Goal: Find specific page/section: Find specific page/section

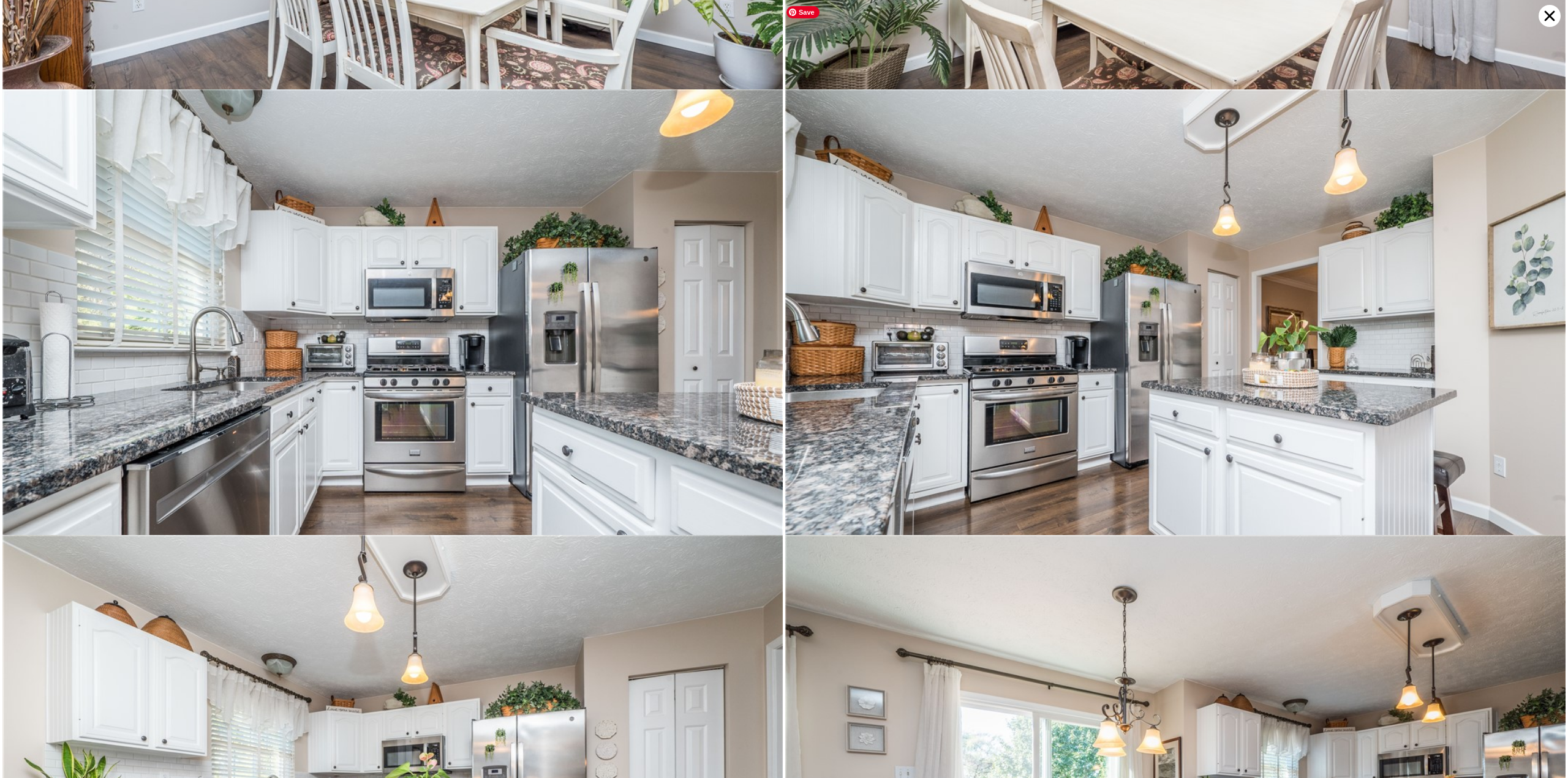
scroll to position [2229, 0]
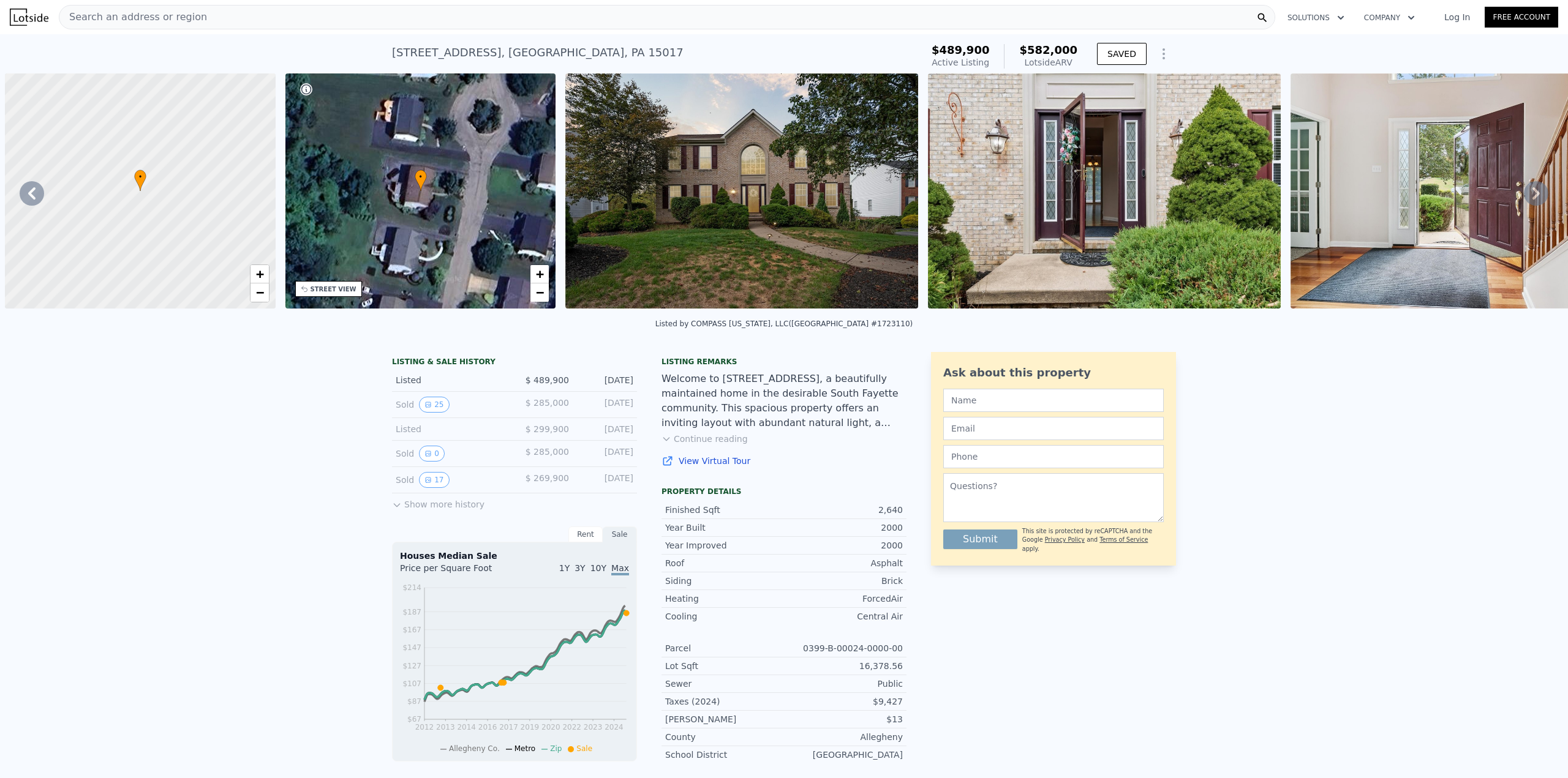
scroll to position [0, 285]
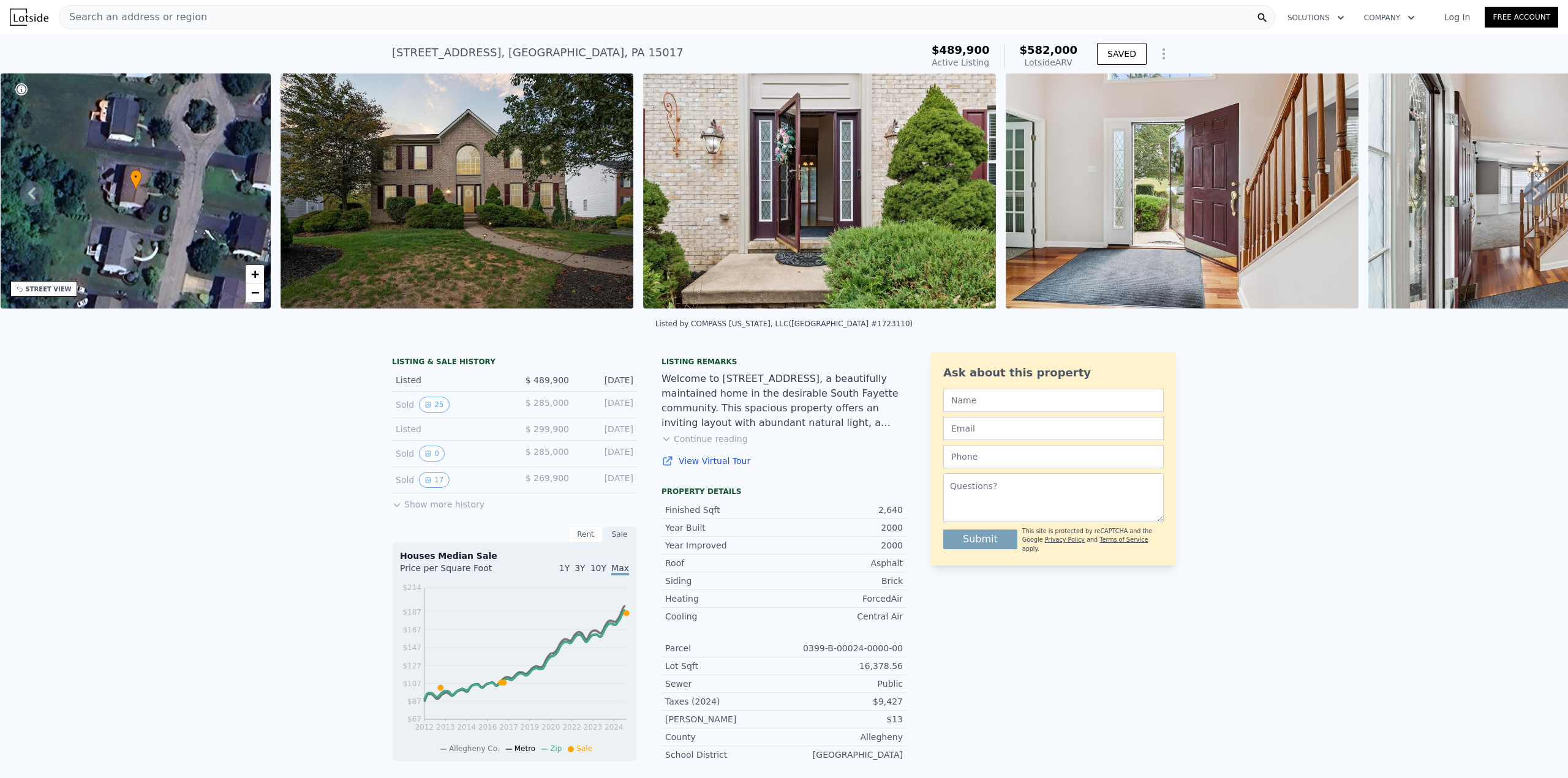
click at [19, 17] on img at bounding box center [29, 16] width 38 height 17
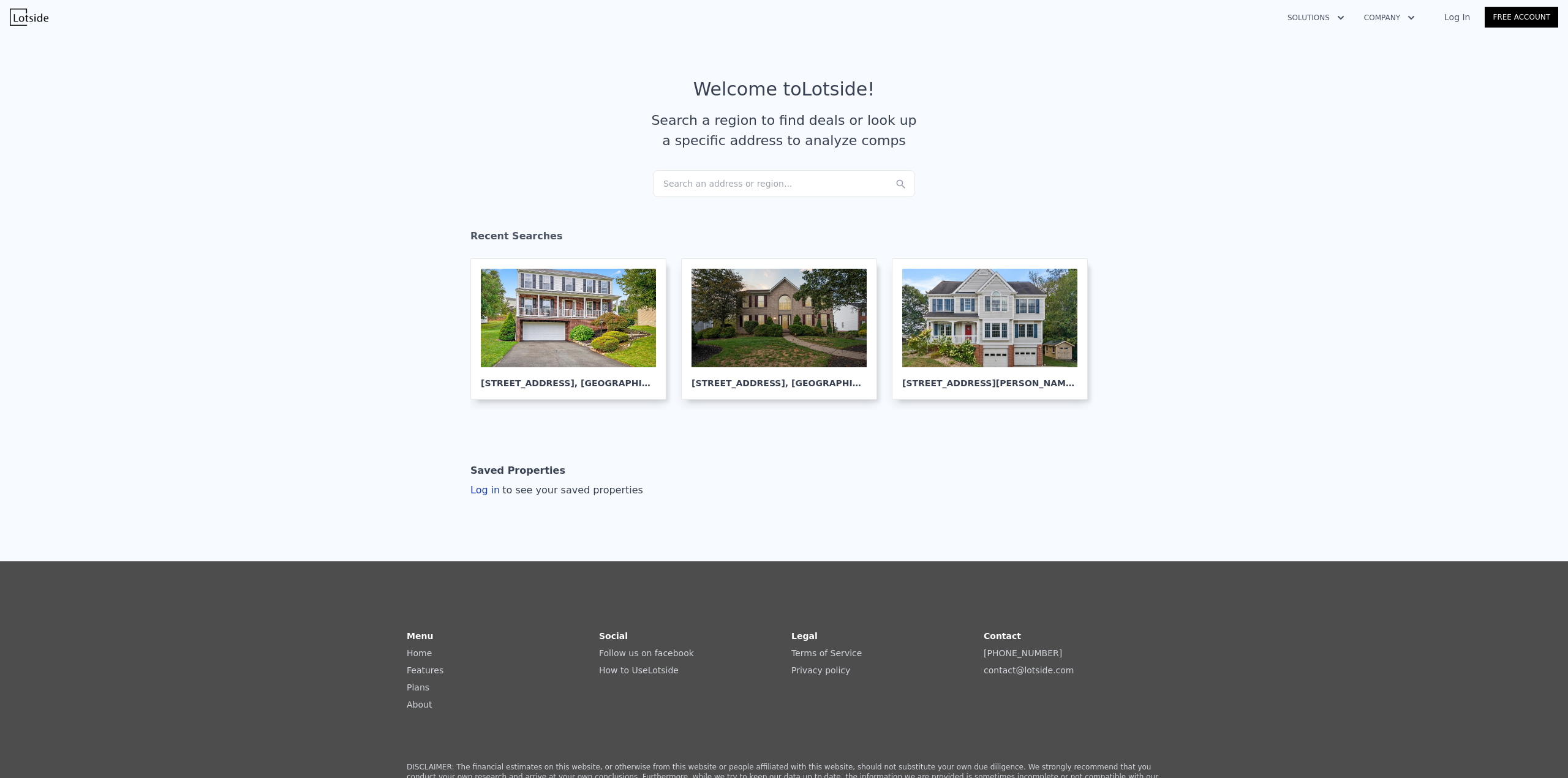
click at [714, 178] on div "Search an address or region..." at bounding box center [784, 184] width 262 height 27
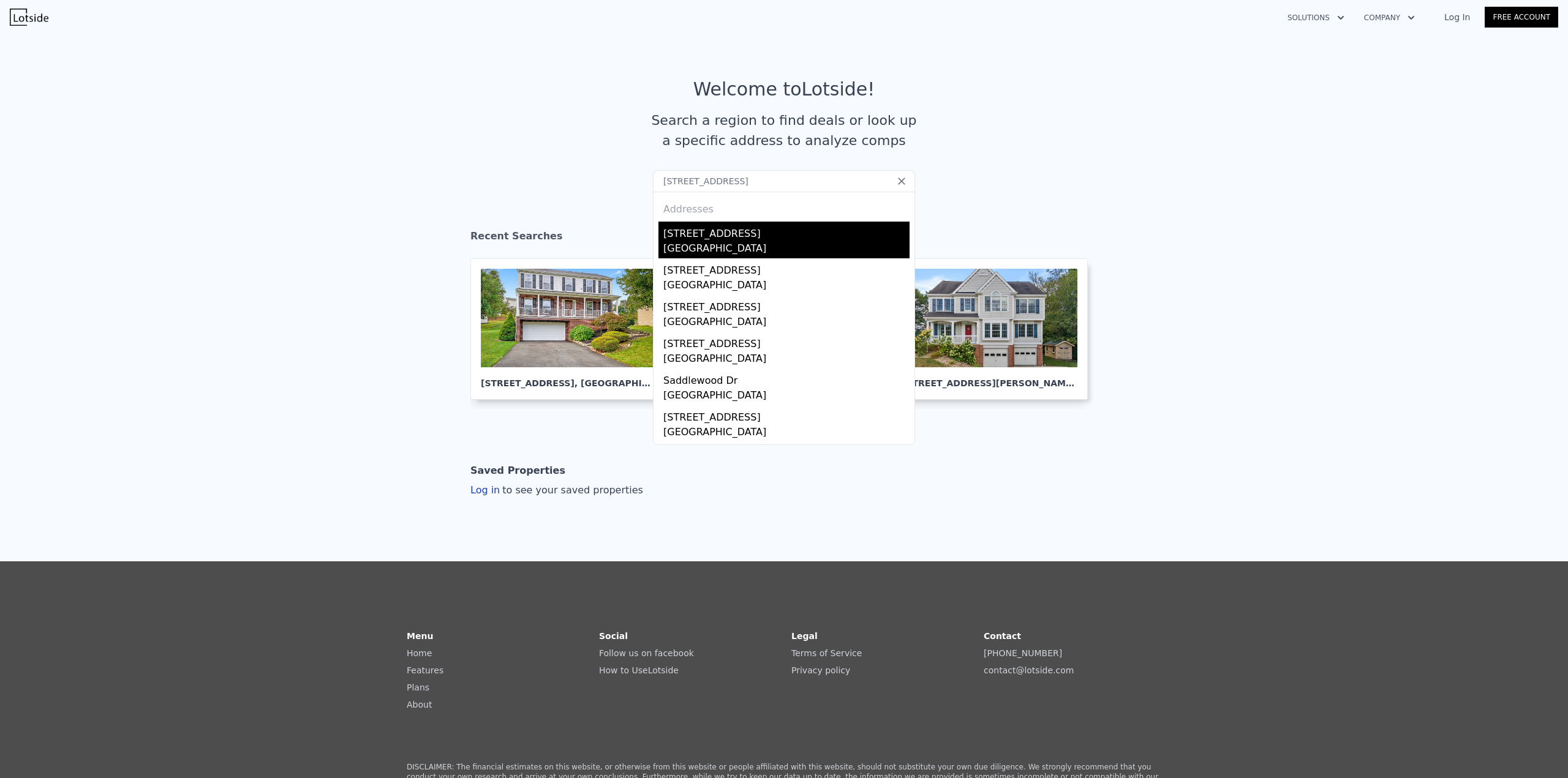
type input "8015 Saddlewood Drive"
click at [718, 226] on div "8015 Saddlewood Dr" at bounding box center [786, 231] width 247 height 19
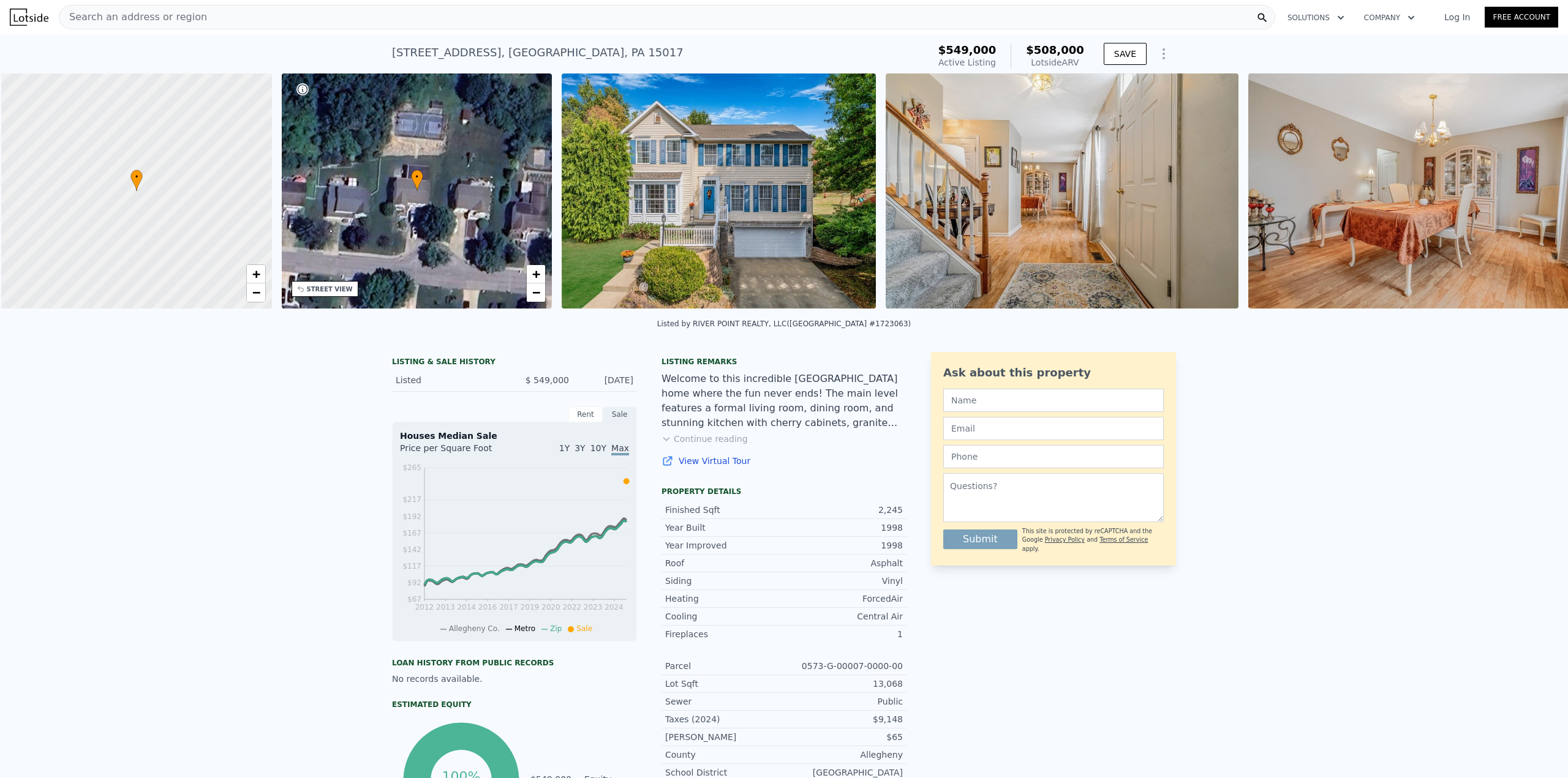
scroll to position [0, 5]
